Goal: Browse casually

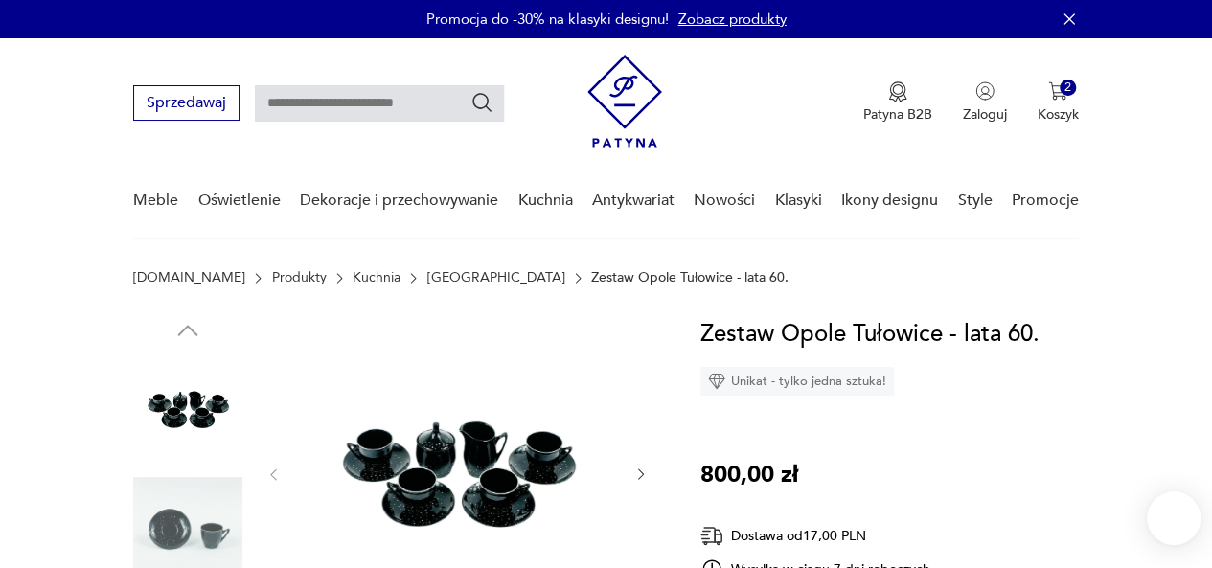
click at [44, 9] on div "Promocja do -30% na klasyki designu! Zobacz produkty" at bounding box center [606, 19] width 1212 height 38
